Goal: Complete application form

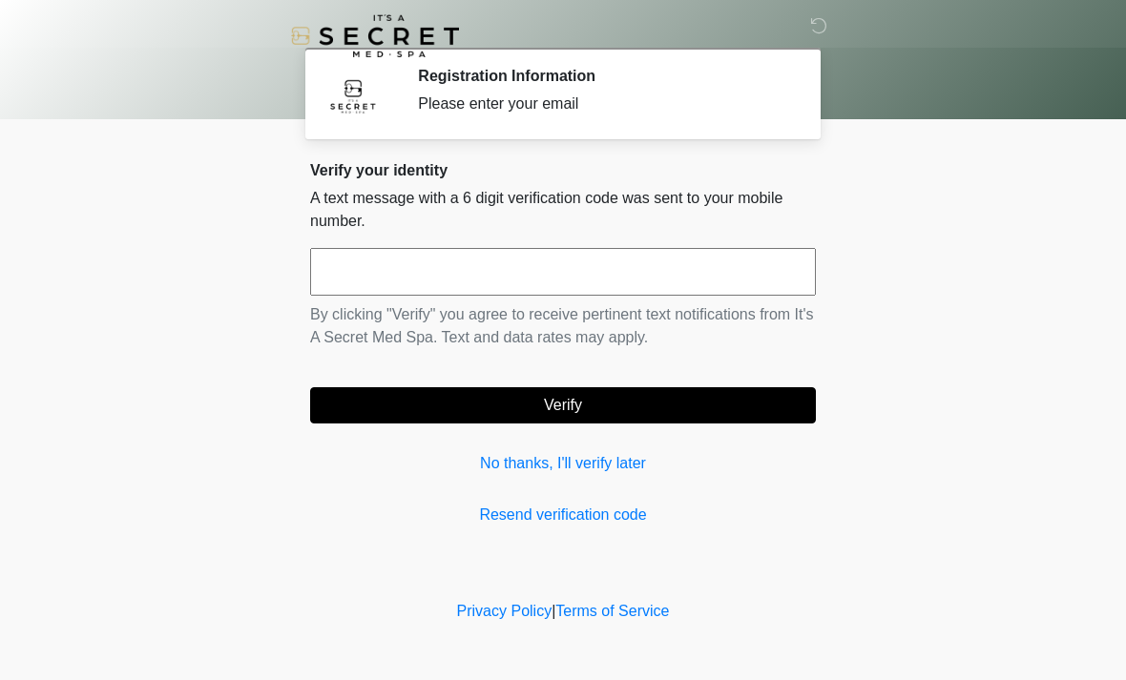
click at [657, 266] on input "text" at bounding box center [563, 272] width 506 height 48
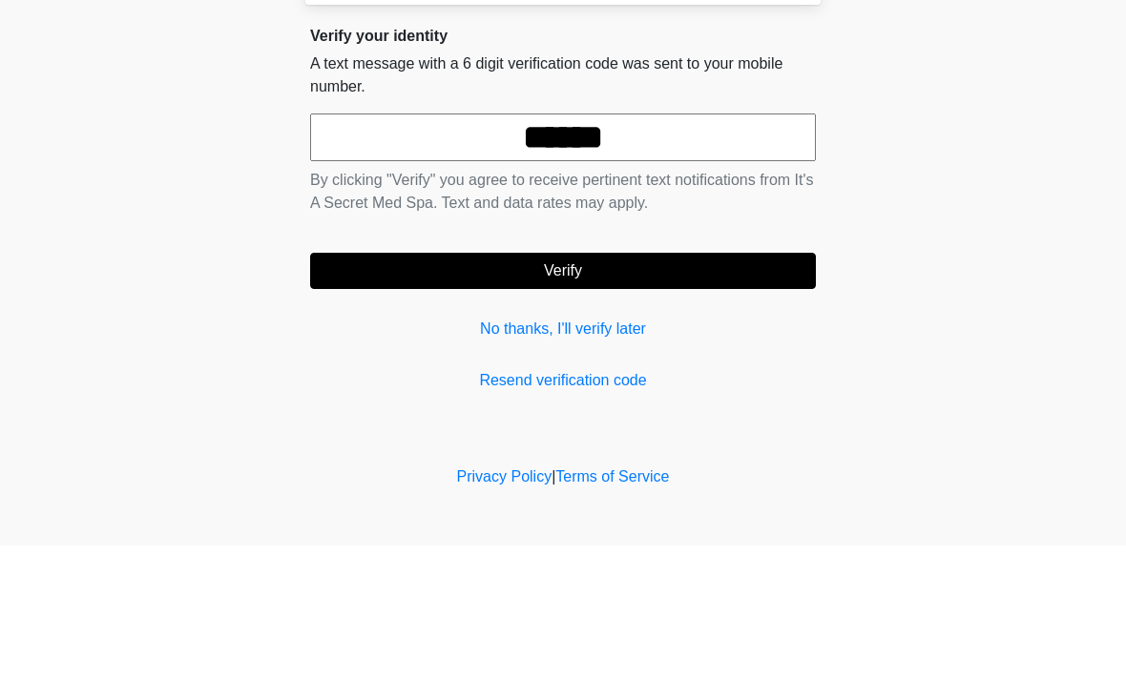
type input "******"
click at [974, 195] on body "‎ ‎ Registration Information Please enter your email Please connect to Wi-Fi no…" at bounding box center [563, 340] width 1126 height 680
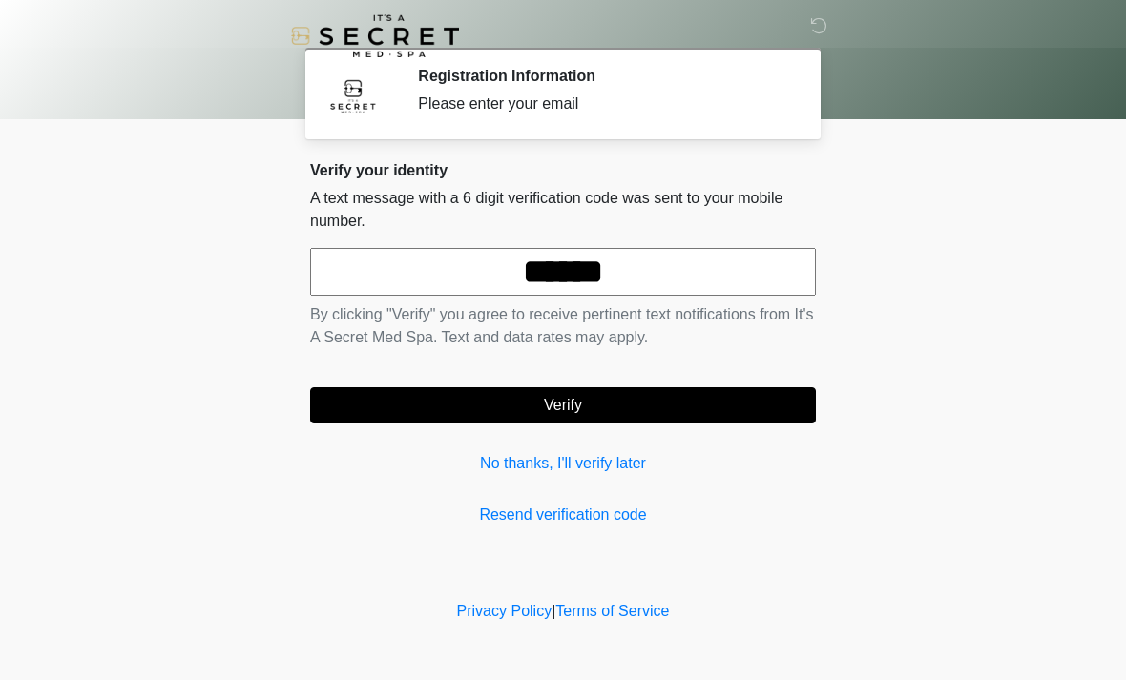
click at [736, 421] on button "Verify" at bounding box center [563, 405] width 506 height 36
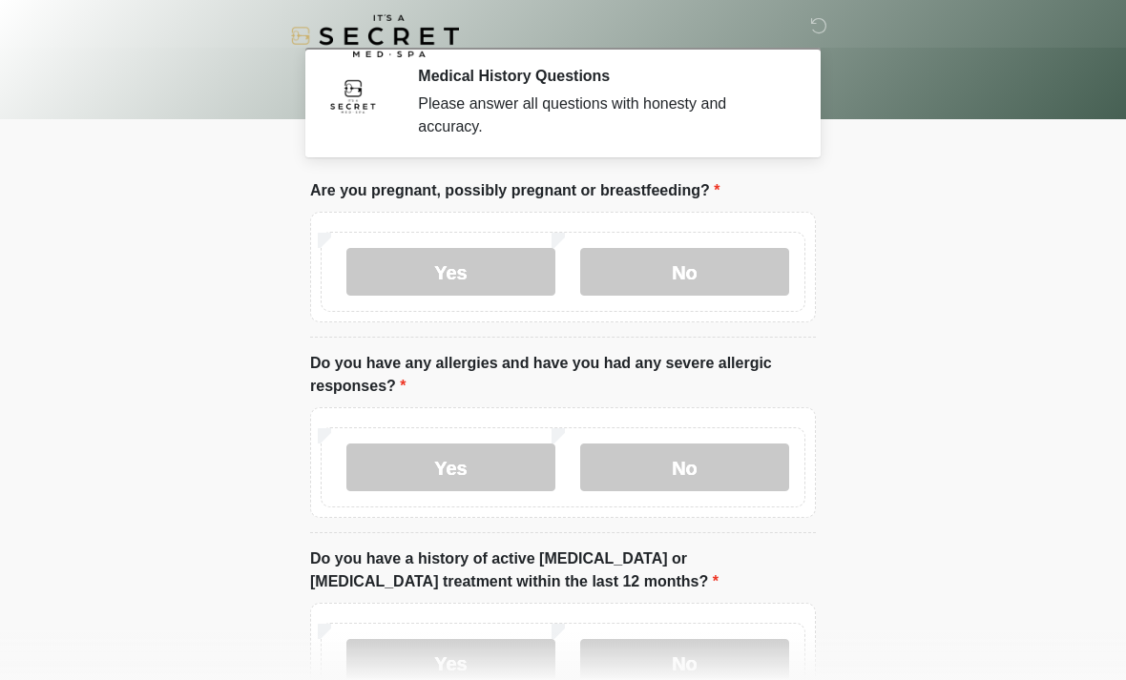
click at [724, 263] on label "No" at bounding box center [684, 272] width 209 height 48
click at [475, 471] on label "Yes" at bounding box center [450, 468] width 209 height 48
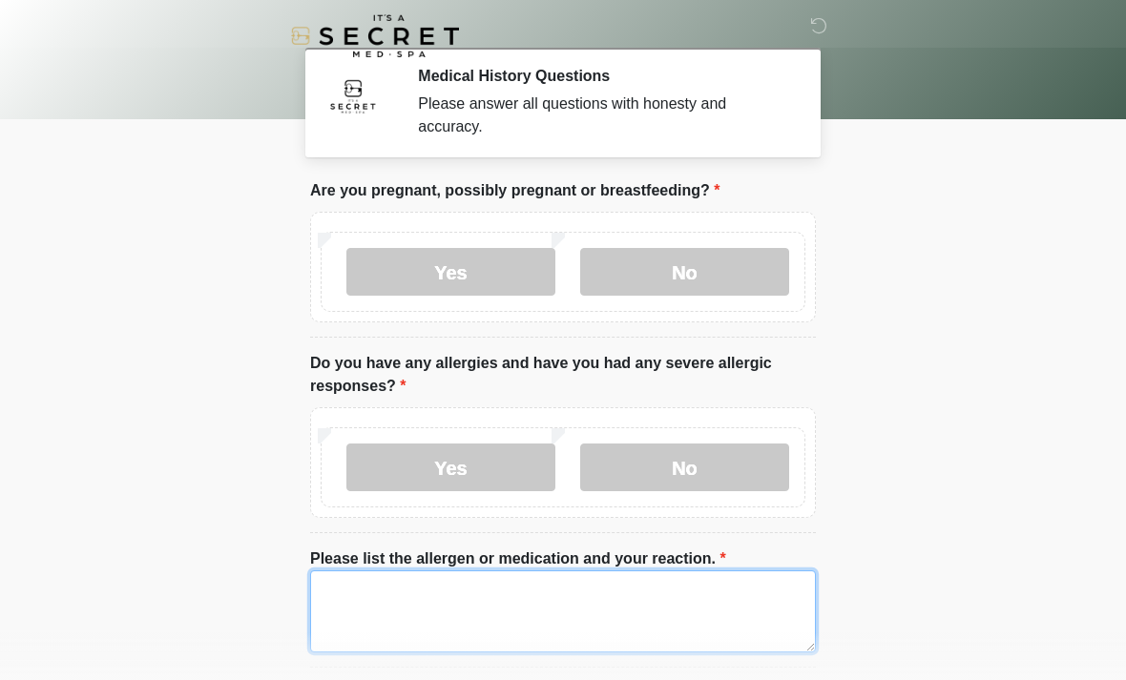
click at [537, 607] on textarea "Please list the allergen or medication and your reaction." at bounding box center [563, 611] width 506 height 82
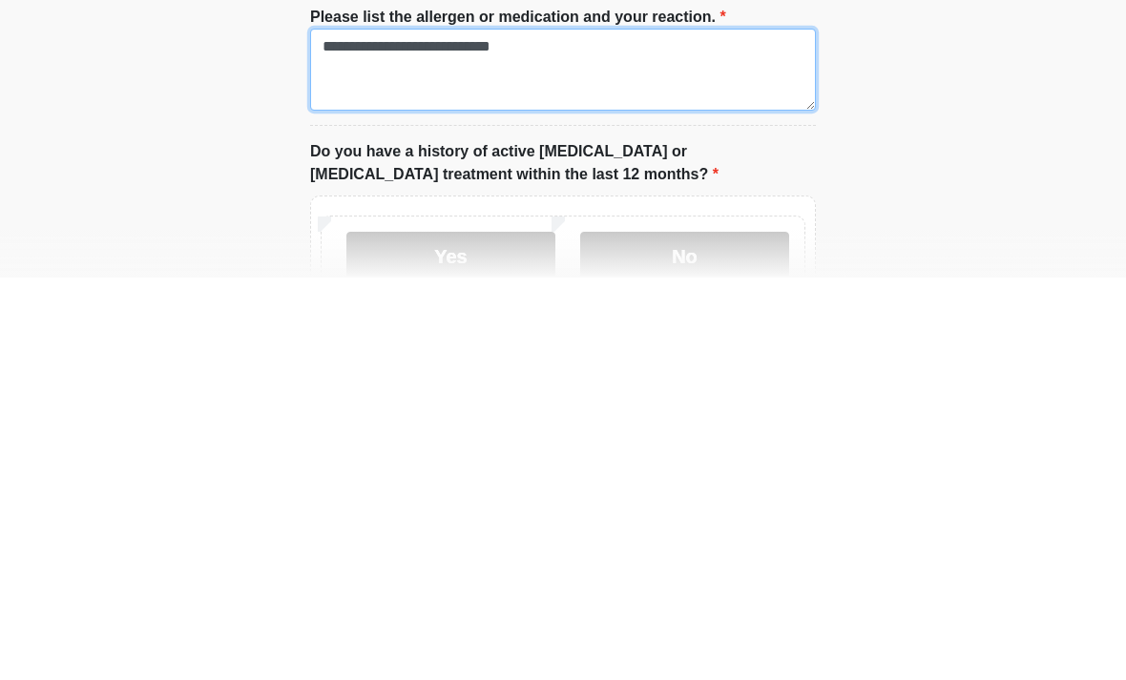
scroll to position [149, 0]
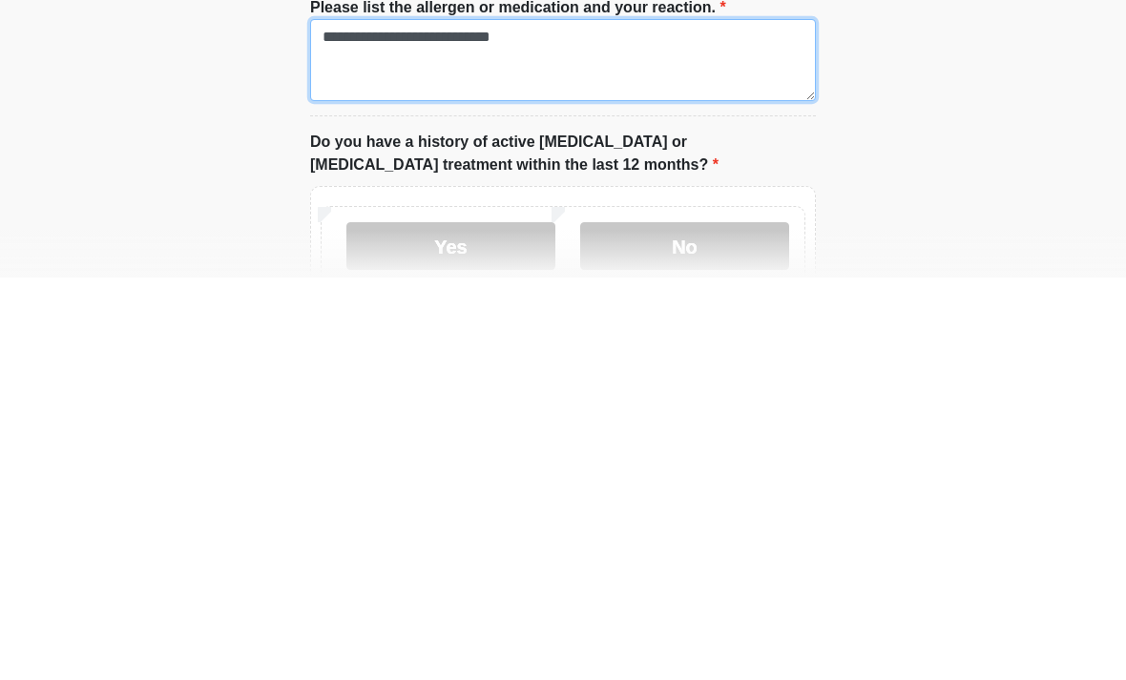
type textarea "**********"
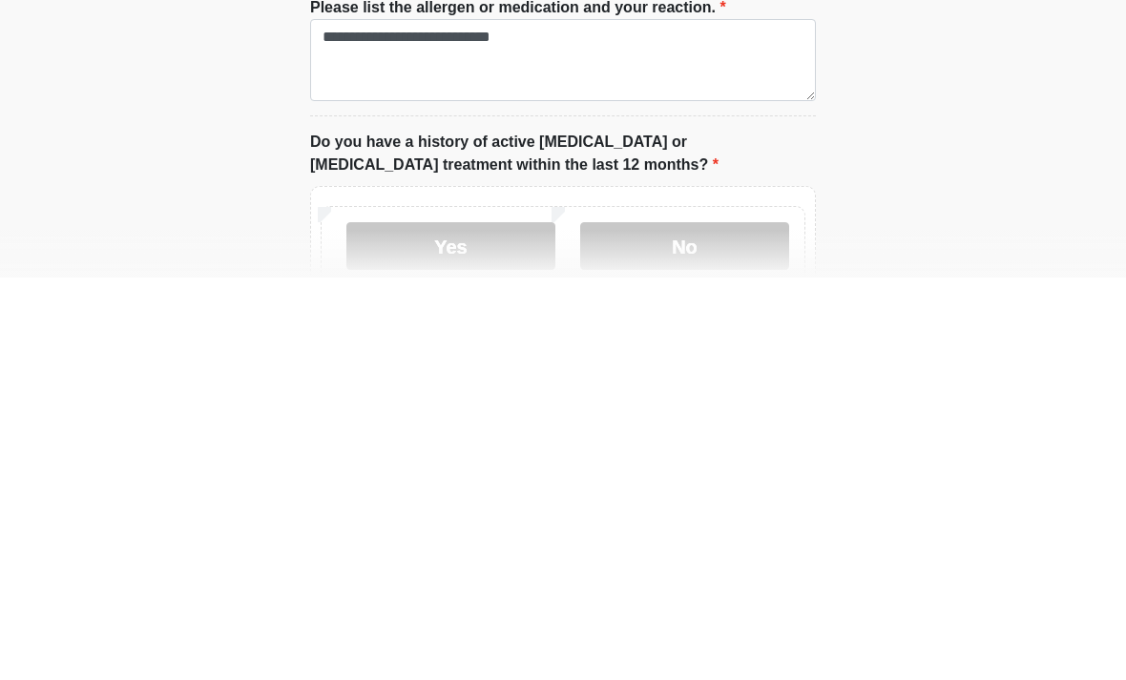
click at [750, 625] on label "No" at bounding box center [684, 649] width 209 height 48
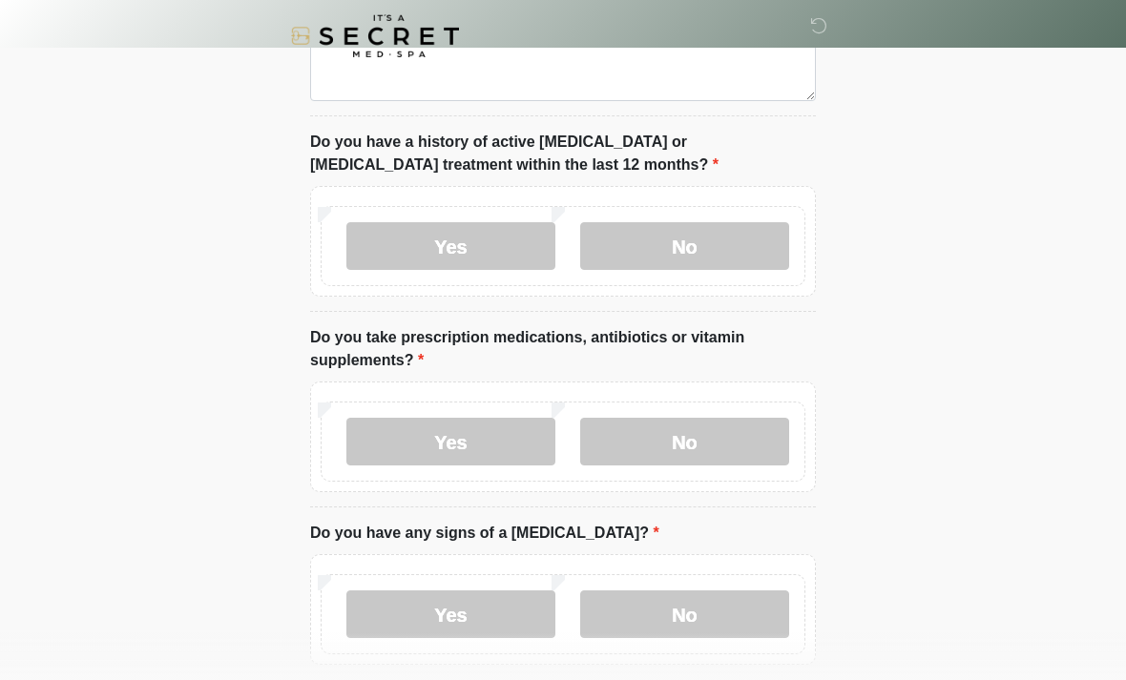
click at [471, 441] on label "Yes" at bounding box center [450, 442] width 209 height 48
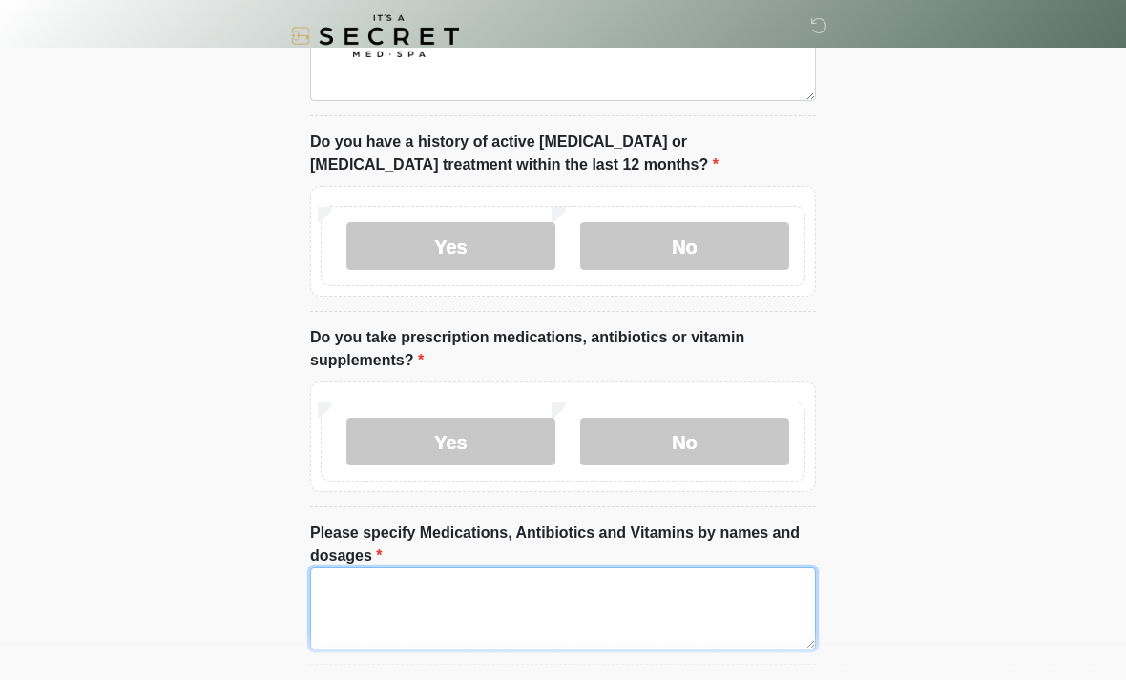
click at [420, 577] on textarea "Please specify Medications, Antibiotics and Vitamins by names and dosages" at bounding box center [563, 609] width 506 height 82
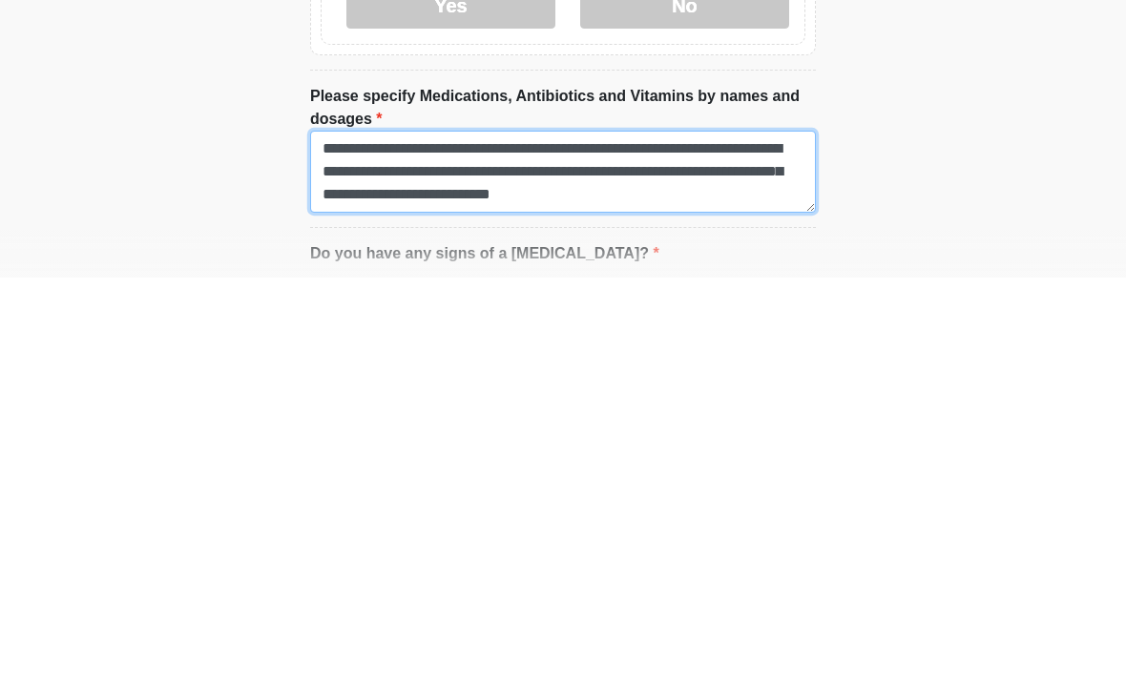
scroll to position [16, 0]
type textarea "**********"
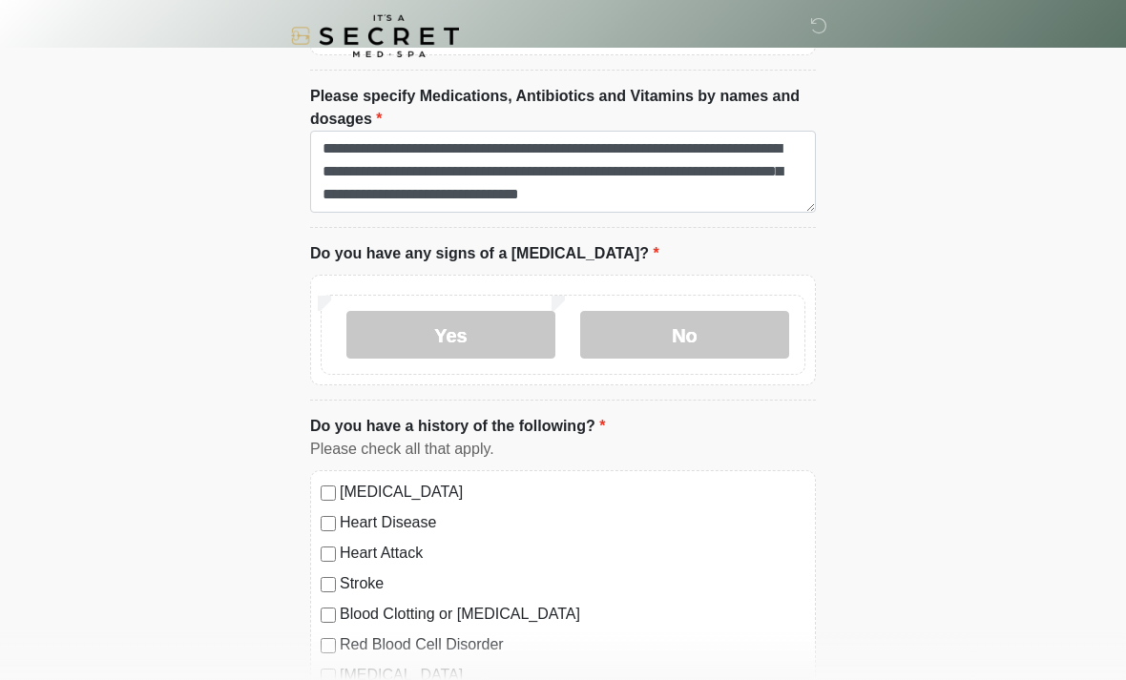
click at [696, 331] on label "No" at bounding box center [684, 335] width 209 height 48
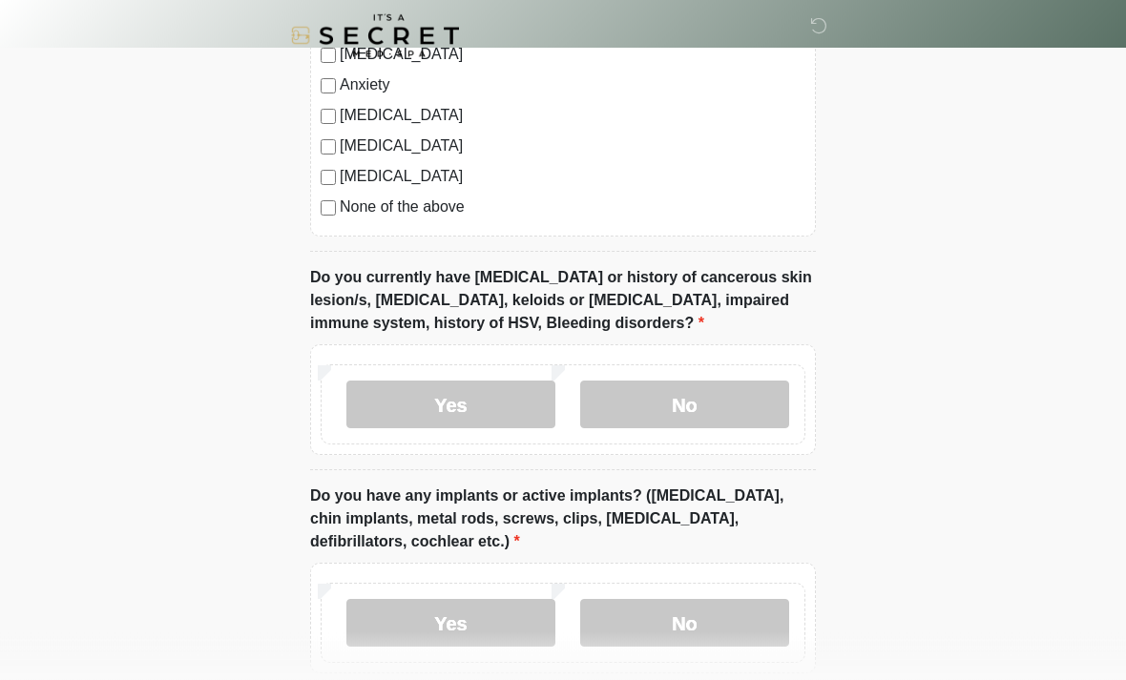
scroll to position [1611, 0]
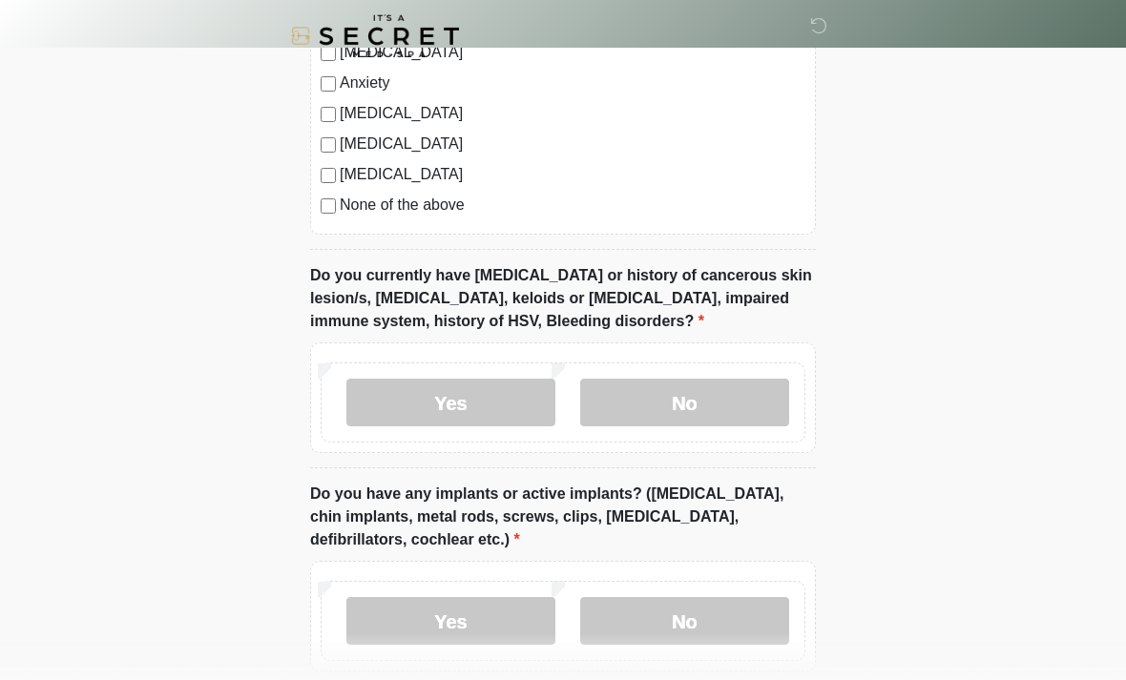
click at [713, 394] on label "No" at bounding box center [684, 403] width 209 height 48
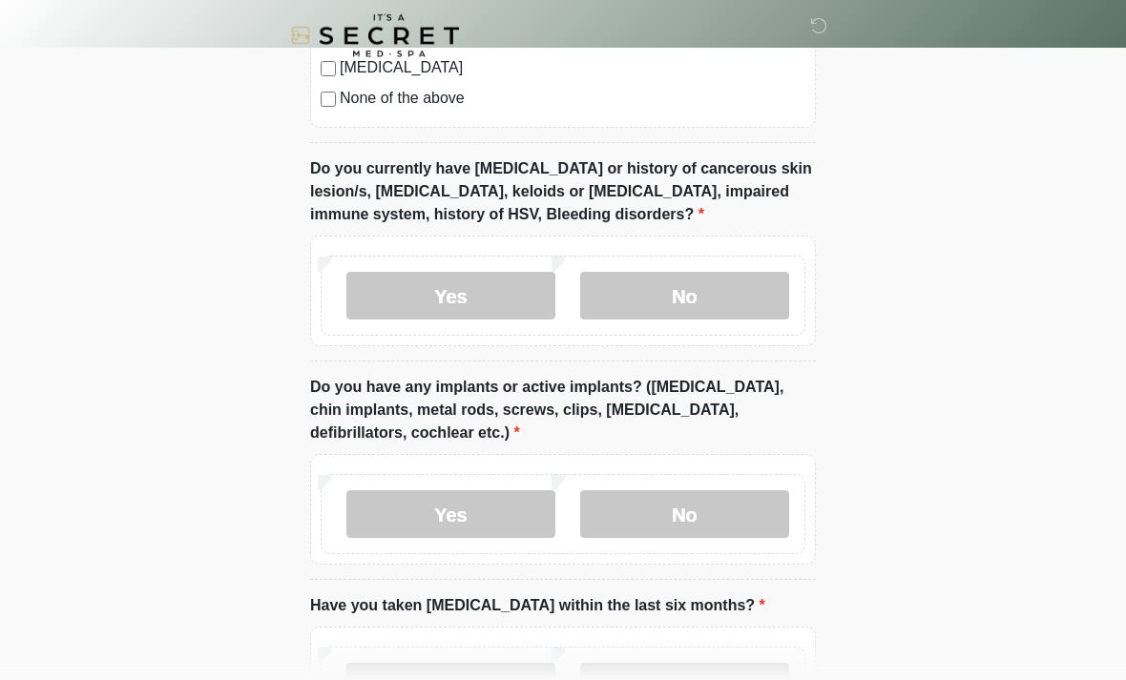
scroll to position [1718, 0]
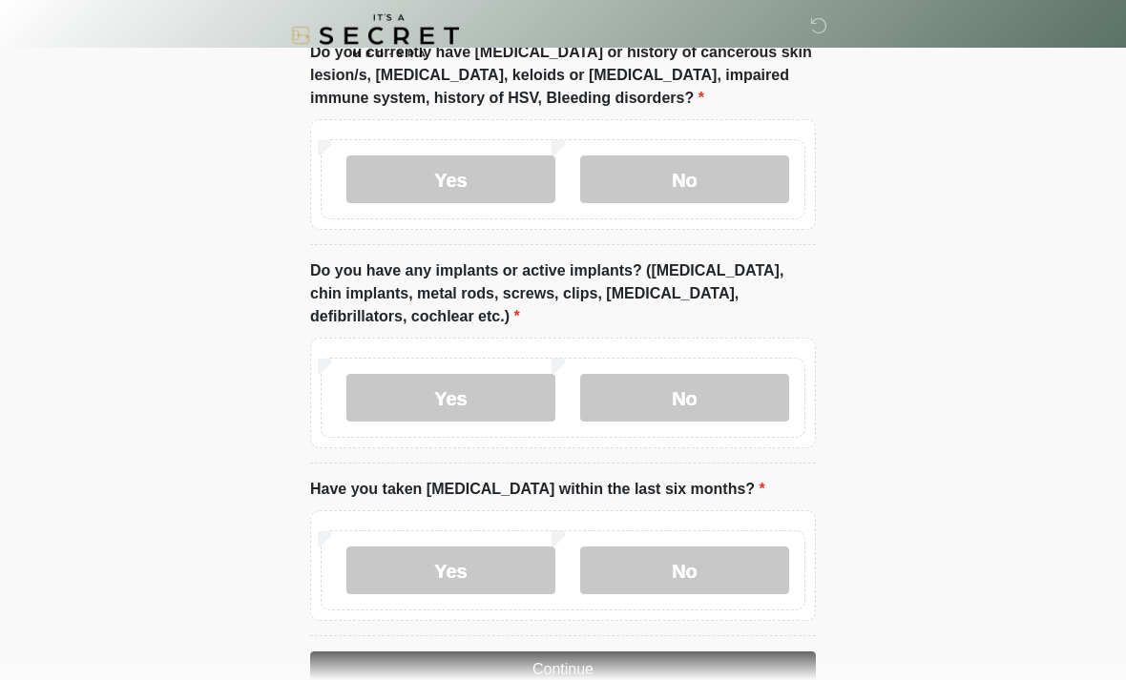
click at [755, 399] on label "No" at bounding box center [684, 399] width 209 height 48
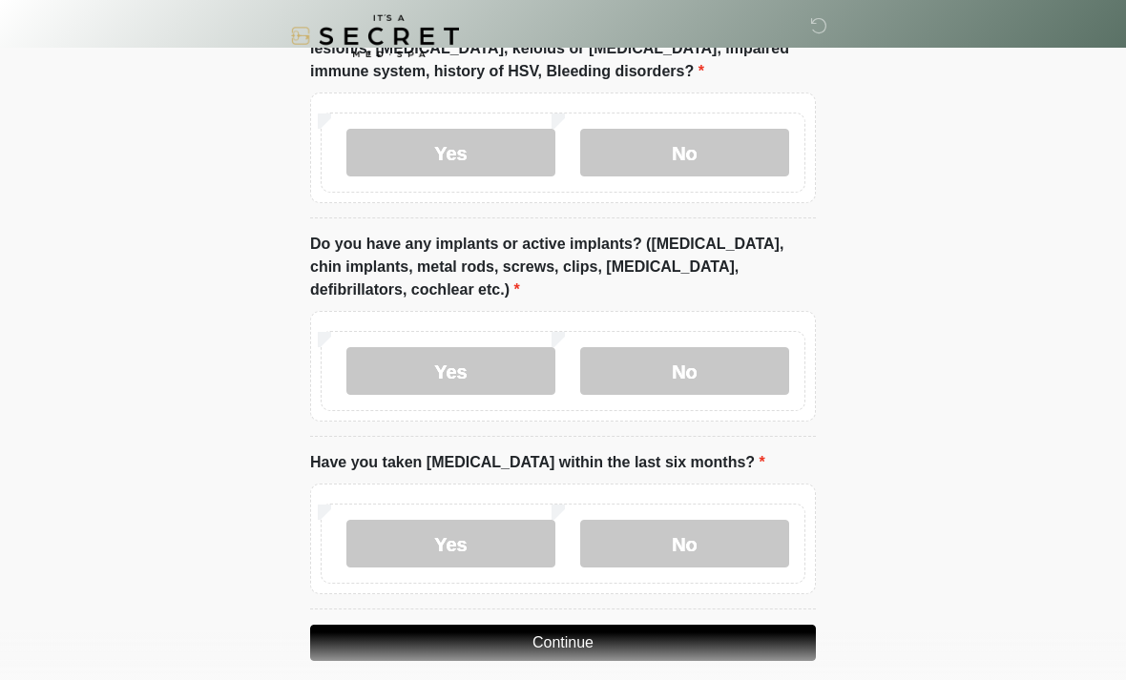
scroll to position [1879, 0]
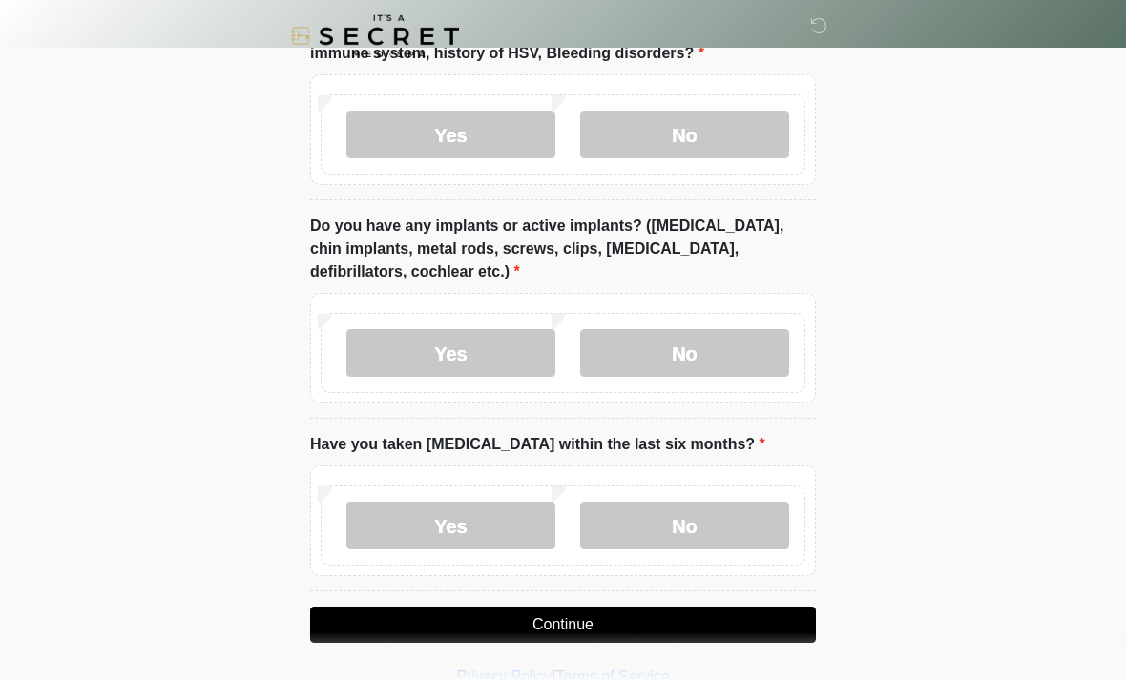
click at [722, 544] on label "No" at bounding box center [684, 526] width 209 height 48
click at [720, 632] on button "Continue" at bounding box center [563, 625] width 506 height 36
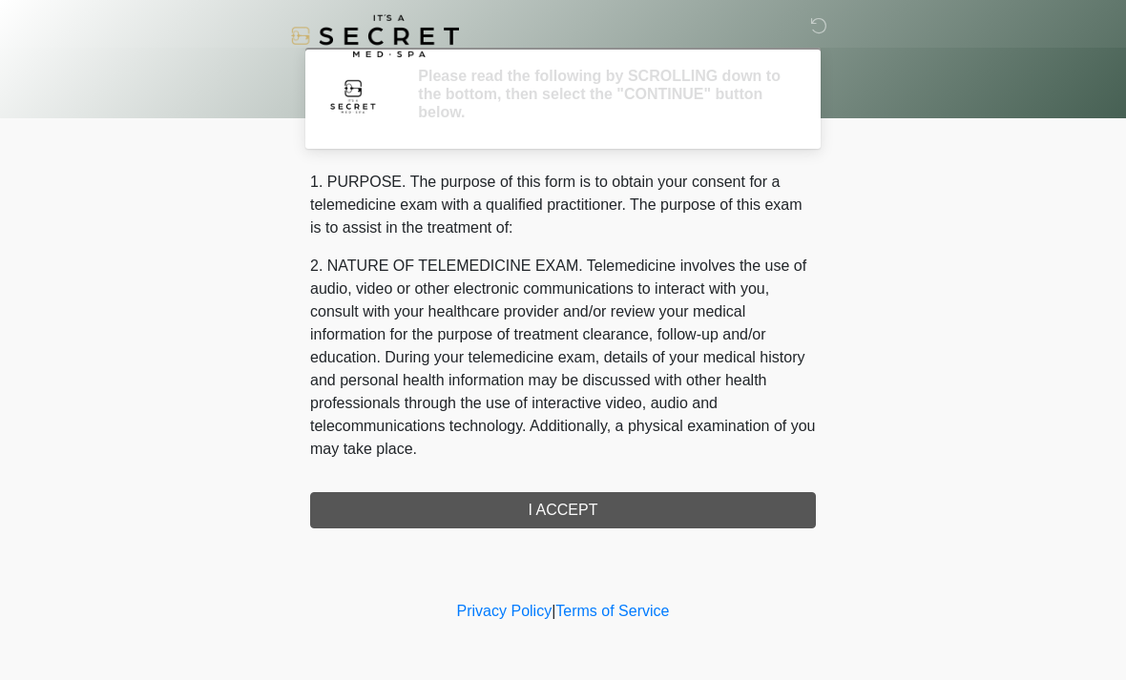
scroll to position [0, 0]
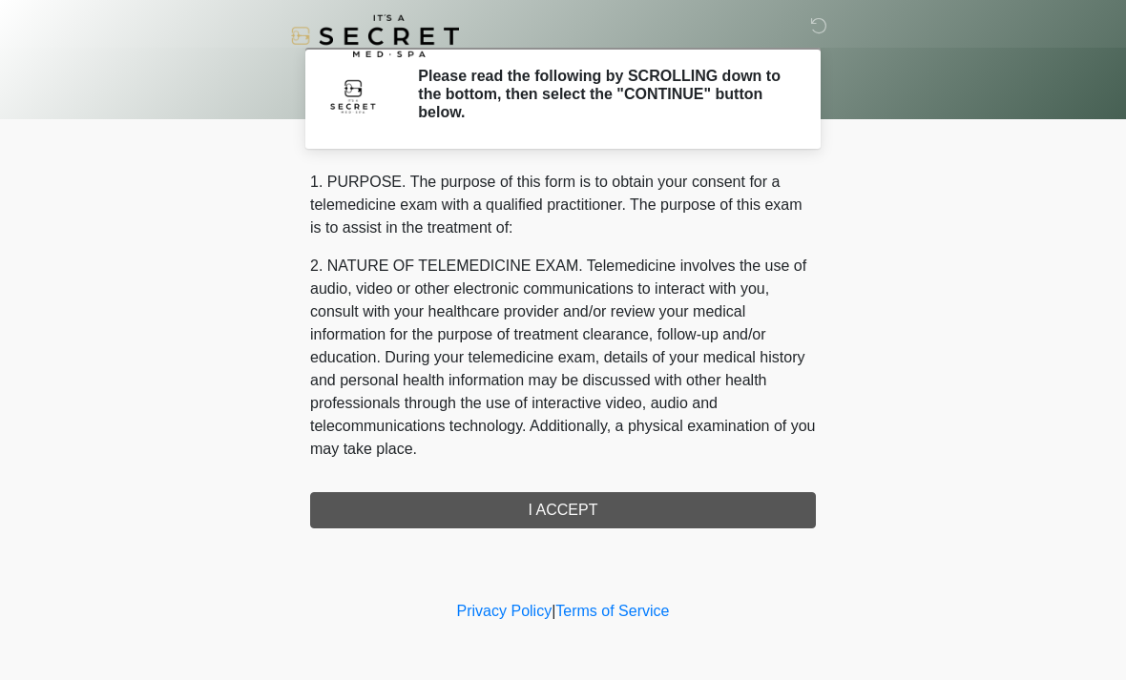
click at [731, 511] on div "1. PURPOSE. The purpose of this form is to obtain your consent for a telemedici…" at bounding box center [563, 350] width 506 height 358
click at [706, 515] on div "1. PURPOSE. The purpose of this form is to obtain your consent for a telemedici…" at bounding box center [563, 350] width 506 height 358
click at [689, 522] on div "1. PURPOSE. The purpose of this form is to obtain your consent for a telemedici…" at bounding box center [563, 350] width 506 height 358
click at [575, 513] on div "1. PURPOSE. The purpose of this form is to obtain your consent for a telemedici…" at bounding box center [563, 350] width 506 height 358
click at [573, 525] on div "1. PURPOSE. The purpose of this form is to obtain your consent for a telemedici…" at bounding box center [563, 350] width 506 height 358
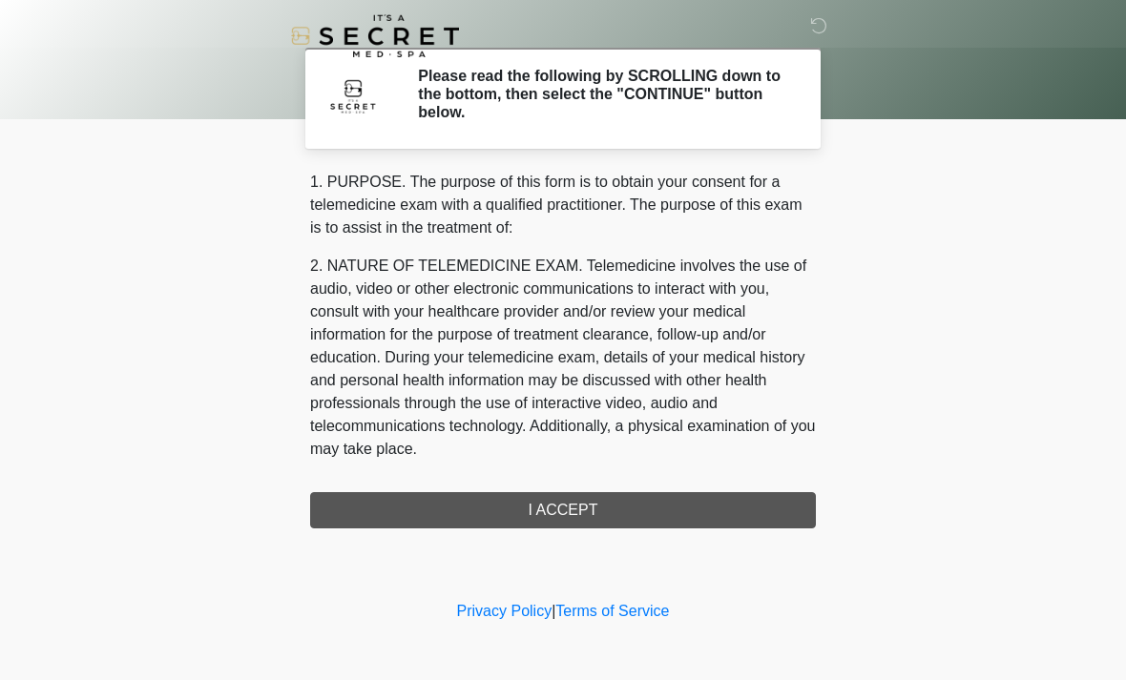
click at [572, 525] on div "1. PURPOSE. The purpose of this form is to obtain your consent for a telemedici…" at bounding box center [563, 350] width 506 height 358
click at [581, 520] on div "1. PURPOSE. The purpose of this form is to obtain your consent for a telemedici…" at bounding box center [563, 350] width 506 height 358
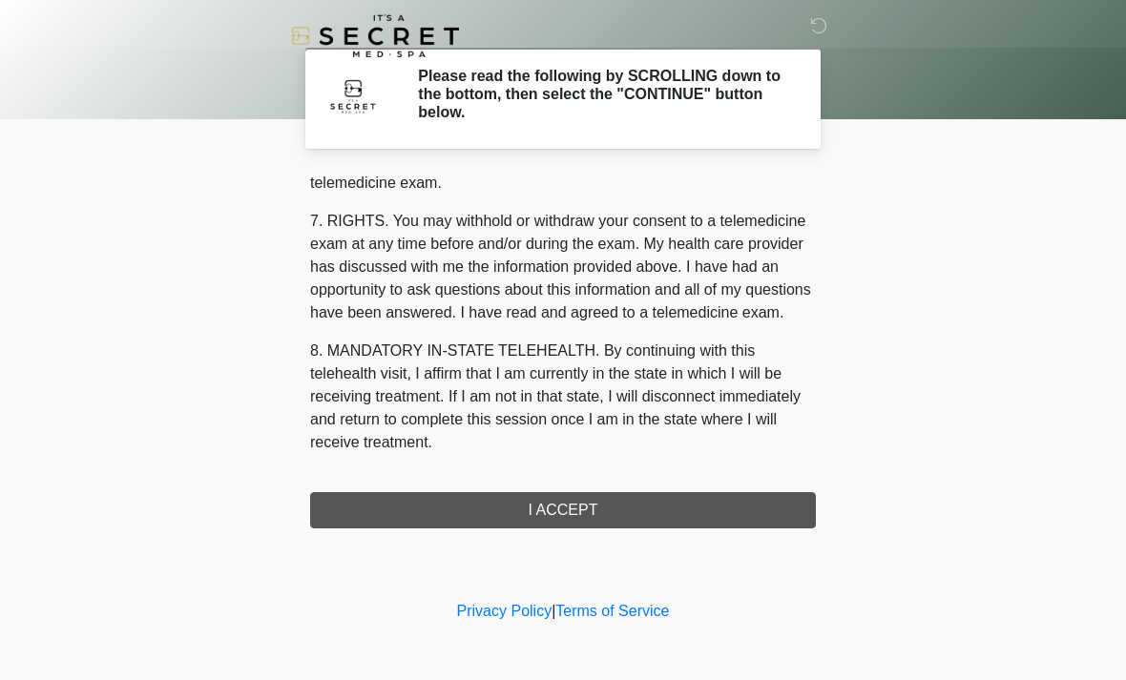
click at [626, 509] on div "1. PURPOSE. The purpose of this form is to obtain your consent for a telemedici…" at bounding box center [563, 350] width 506 height 358
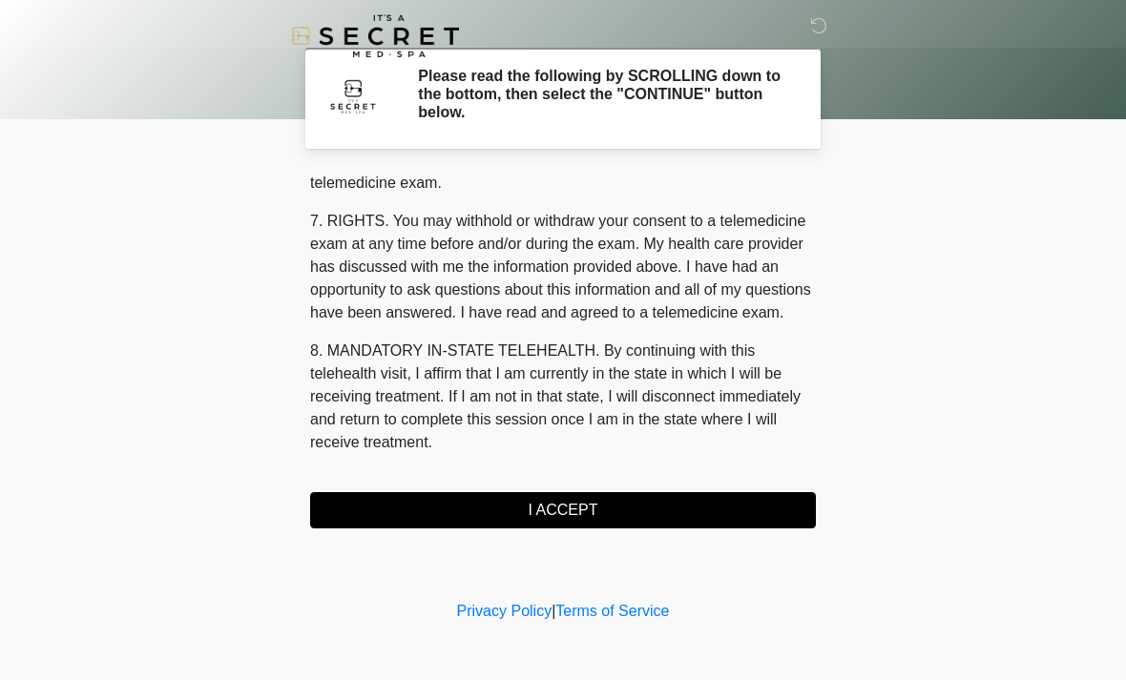
click at [615, 511] on button "I ACCEPT" at bounding box center [563, 510] width 506 height 36
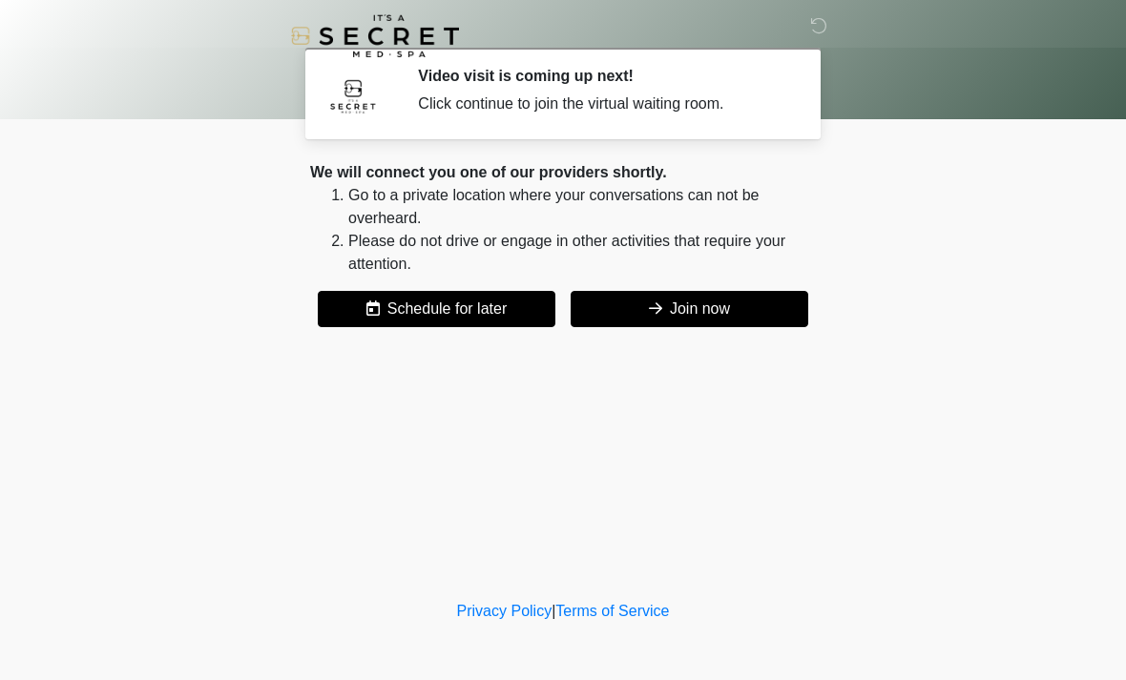
click at [705, 310] on button "Join now" at bounding box center [689, 309] width 238 height 36
